Goal: Transaction & Acquisition: Register for event/course

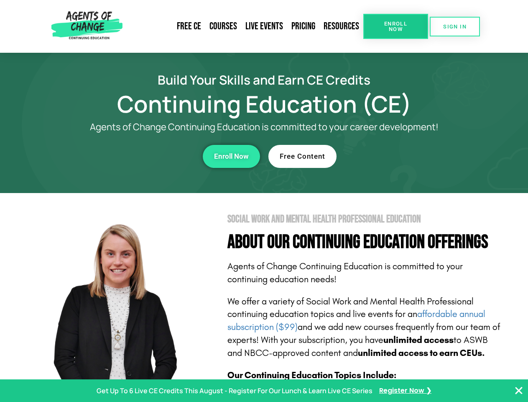
click at [264, 201] on section "Social Work and Mental Health Professional Education About Our Continuing Educa…" at bounding box center [264, 368] width 528 height 351
click at [396, 26] on span "Enroll Now" at bounding box center [396, 26] width 38 height 11
click at [455, 26] on span "SIGN IN" at bounding box center [454, 26] width 23 height 5
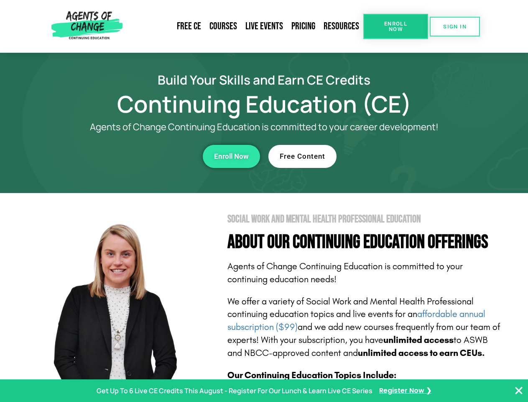
click at [145, 156] on div "Enroll Now" at bounding box center [145, 156] width 230 height 23
click at [231, 156] on span "Enroll Now" at bounding box center [231, 156] width 35 height 7
click at [384, 156] on div "Free Content" at bounding box center [384, 156] width 230 height 23
